Goal: Information Seeking & Learning: Learn about a topic

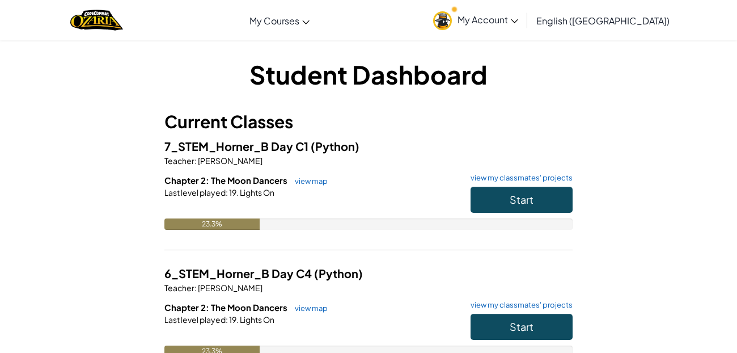
click at [381, 174] on h6 "Chapter 2: The Moon Dancers view map view my classmates' projects" at bounding box center [368, 180] width 408 height 12
click at [510, 201] on span "Start" at bounding box center [522, 199] width 24 height 13
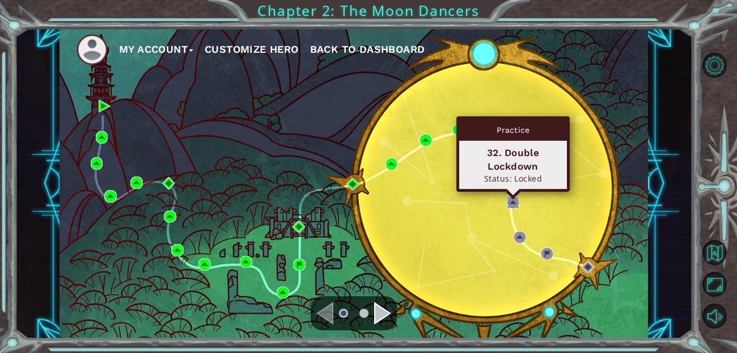
click at [510, 201] on img at bounding box center [513, 202] width 12 height 12
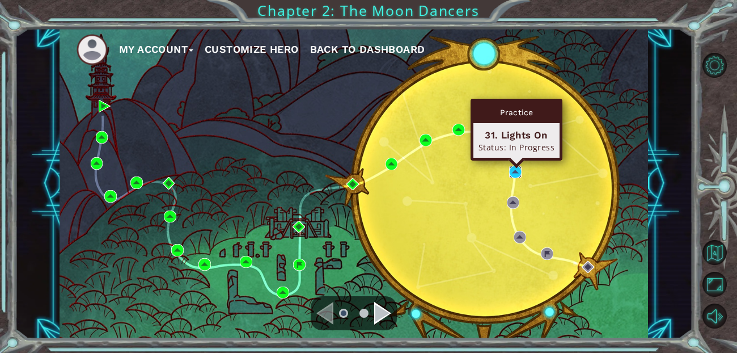
click at [513, 166] on img at bounding box center [515, 172] width 12 height 12
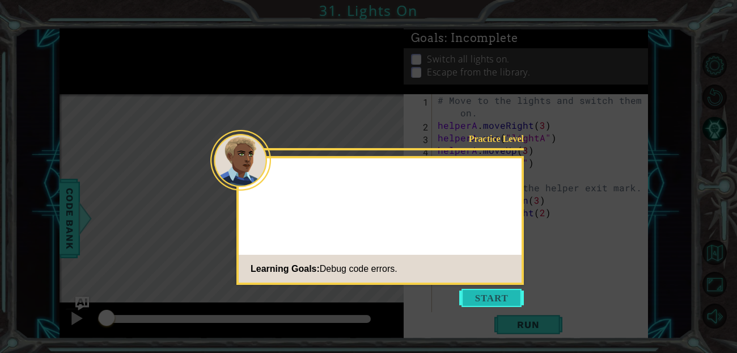
click at [494, 294] on button "Start" at bounding box center [491, 298] width 65 height 18
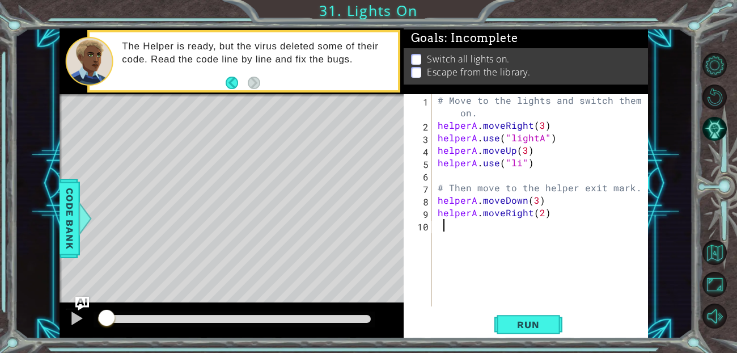
click at [275, 252] on div "Level Map" at bounding box center [322, 261] width 524 height 334
click at [527, 327] on span "Run" at bounding box center [528, 324] width 45 height 11
click at [521, 321] on span "Run" at bounding box center [528, 324] width 45 height 11
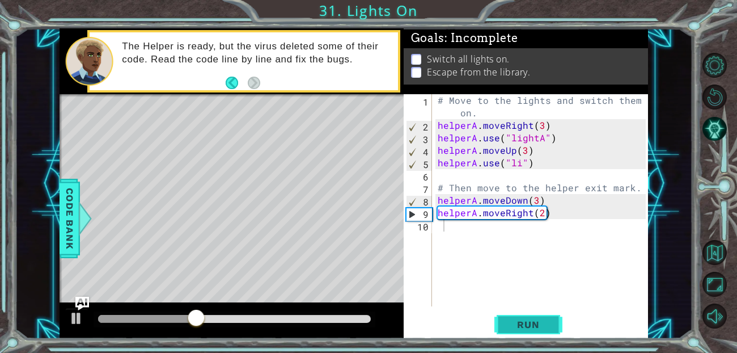
click at [518, 325] on span "Run" at bounding box center [528, 324] width 45 height 11
